Goal: Find specific fact: Find specific fact

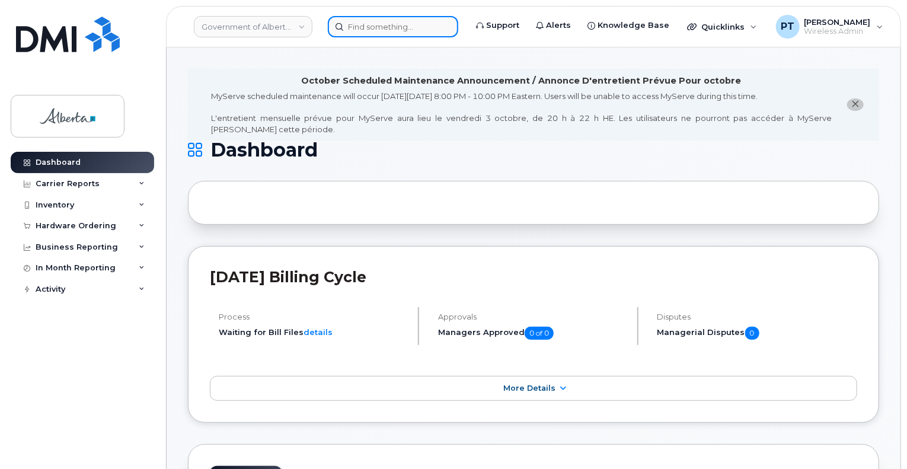
click at [398, 26] on input at bounding box center [393, 26] width 130 height 21
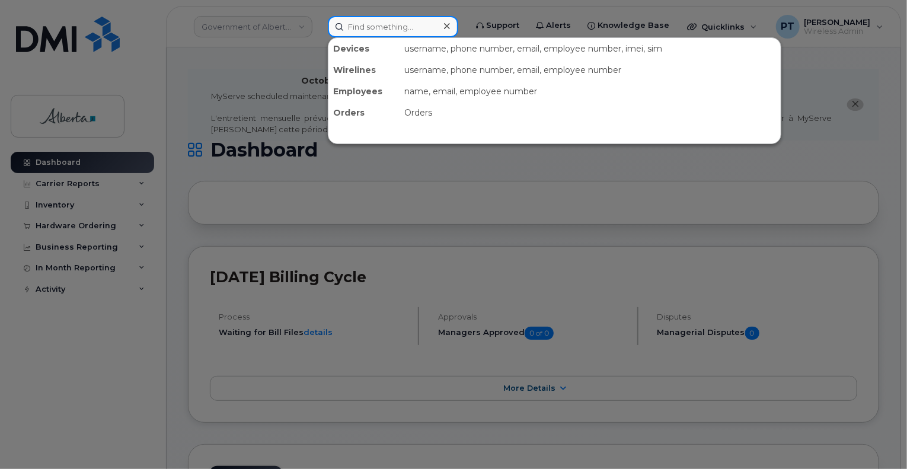
paste input "[PERSON_NAME]"
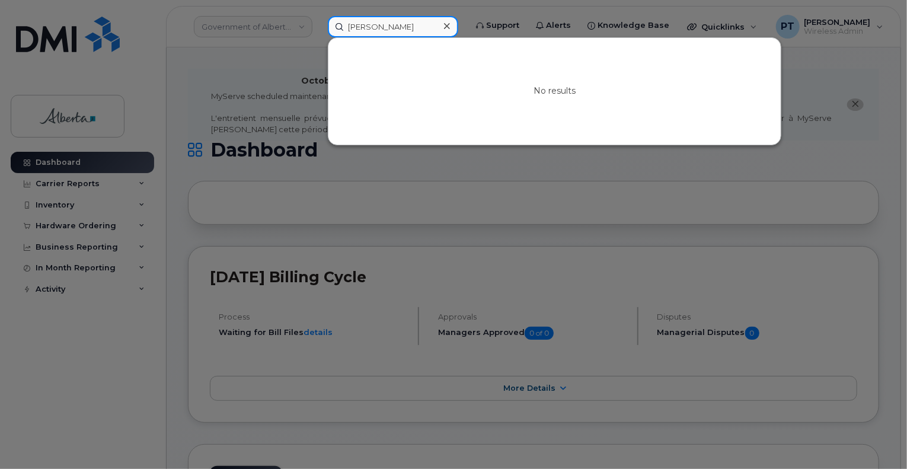
type input "[PERSON_NAME]"
click at [450, 25] on icon at bounding box center [447, 25] width 6 height 9
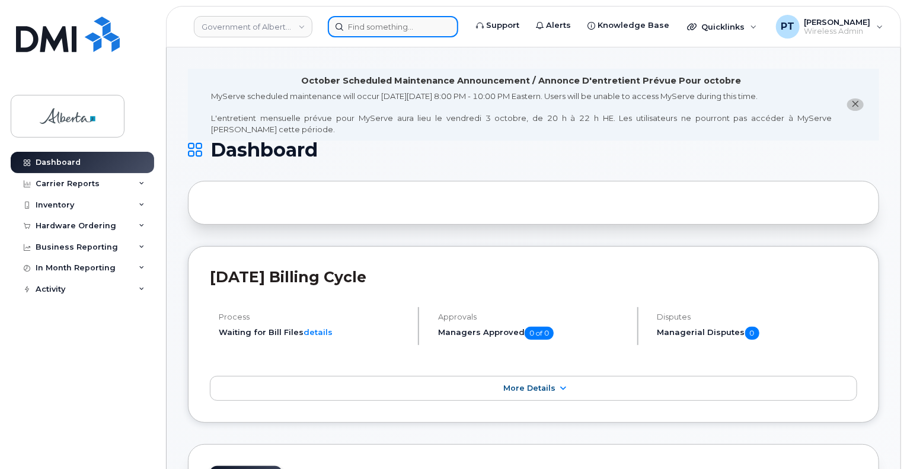
click at [388, 27] on input at bounding box center [393, 26] width 130 height 21
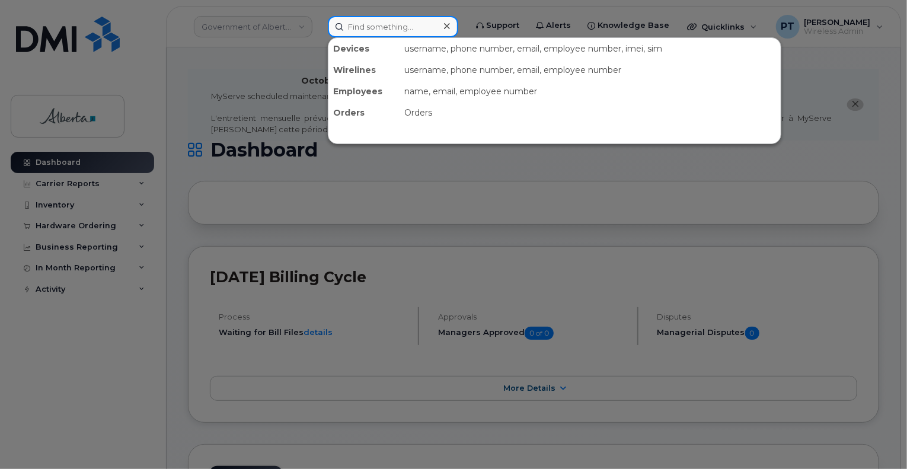
paste input "[PERSON_NAME]"
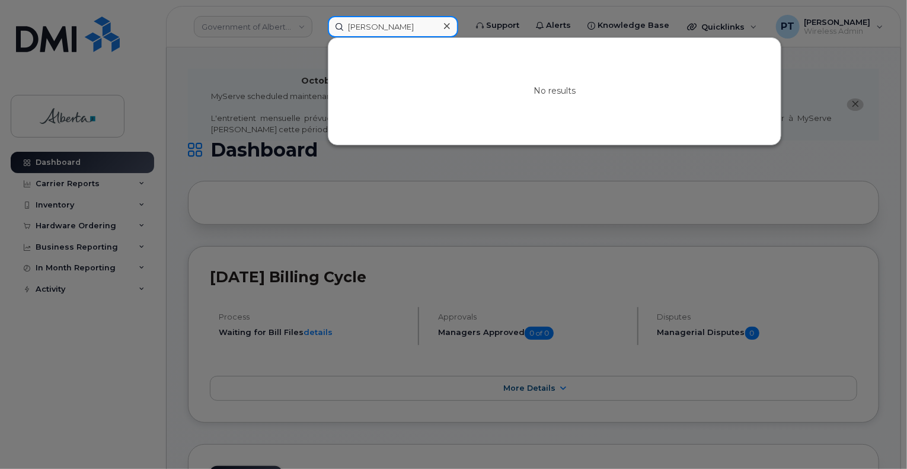
type input "[PERSON_NAME]"
click at [450, 27] on icon at bounding box center [447, 26] width 6 height 6
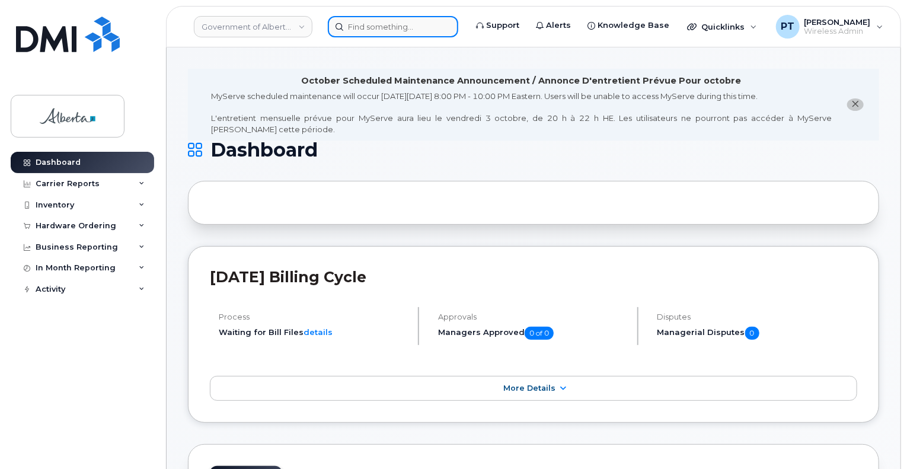
click at [394, 26] on input at bounding box center [393, 26] width 130 height 21
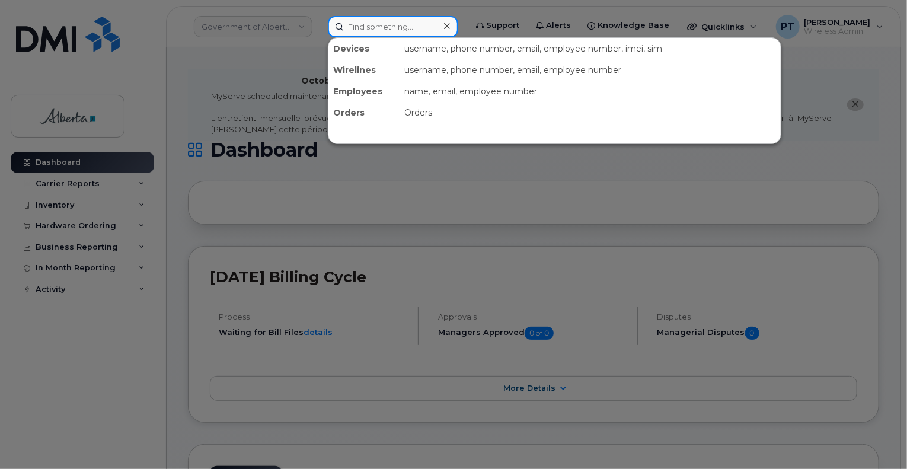
click at [394, 26] on input at bounding box center [393, 26] width 130 height 21
paste input "[PERSON_NAME] Magico"
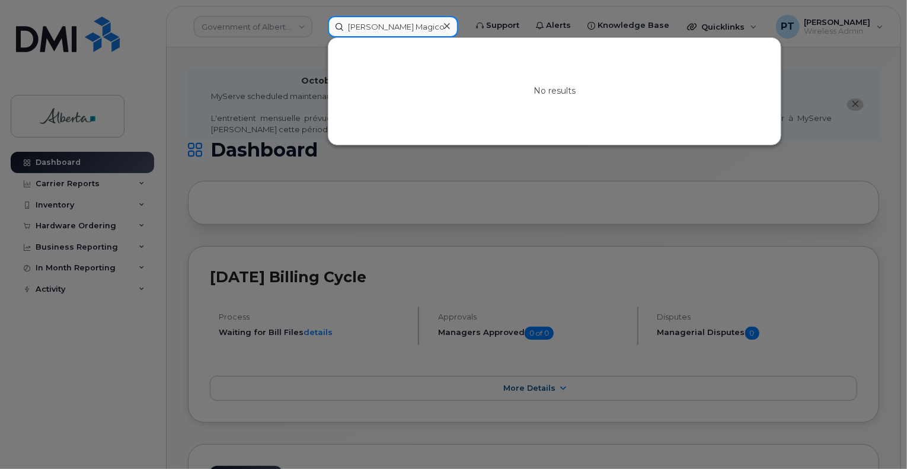
type input "[PERSON_NAME] Magico"
click at [513, 104] on div "No results" at bounding box center [554, 91] width 452 height 107
click at [455, 25] on div at bounding box center [446, 26] width 17 height 17
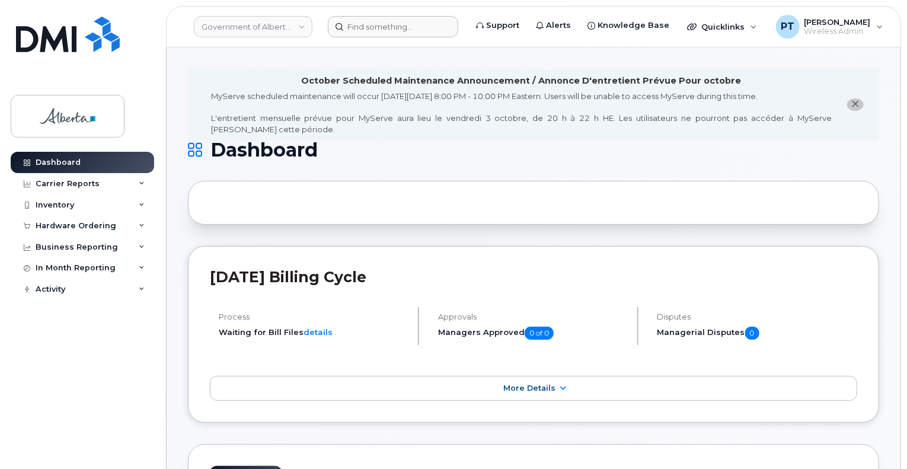
drag, startPoint x: 696, startPoint y: 462, endPoint x: 687, endPoint y: 461, distance: 8.9
